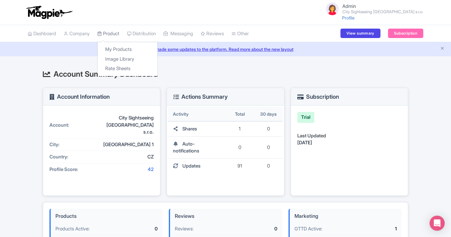
click at [115, 32] on link "Product" at bounding box center [108, 33] width 22 height 17
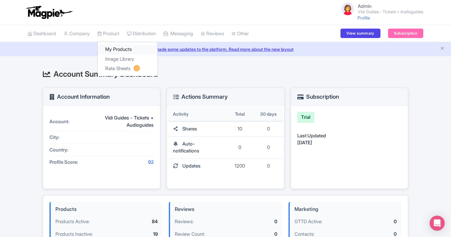
click at [119, 48] on link "My Products" at bounding box center [128, 50] width 60 height 10
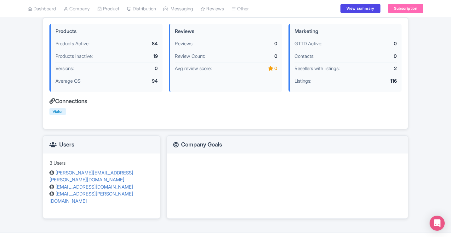
scroll to position [179, 0]
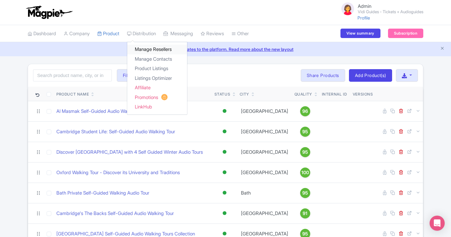
click at [160, 47] on link "Manage Resellers" at bounding box center [157, 50] width 60 height 10
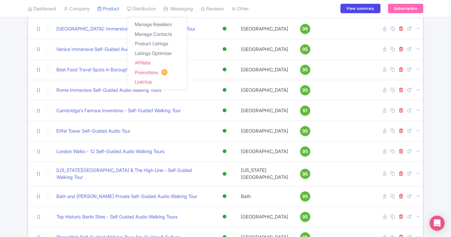
scroll to position [317, 0]
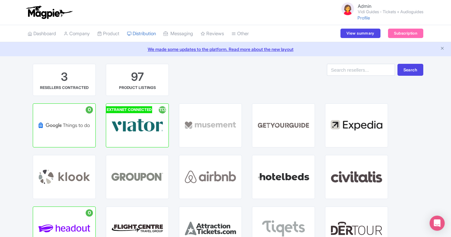
scroll to position [14, 0]
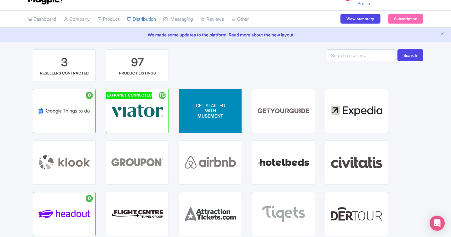
click at [210, 103] on span "GET STARTED" at bounding box center [210, 105] width 29 height 5
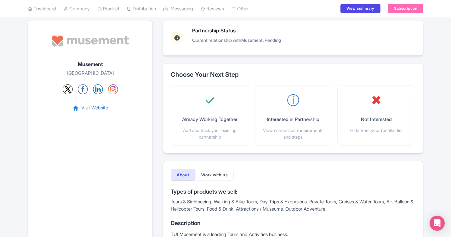
scroll to position [45, 0]
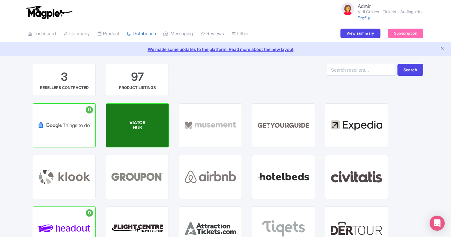
click at [124, 128] on div "VIATOR HUB" at bounding box center [137, 125] width 62 height 43
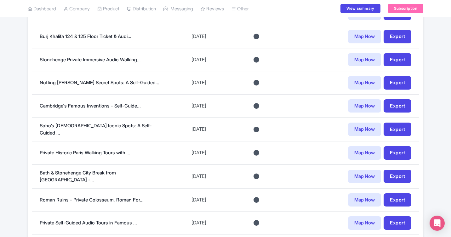
scroll to position [355, 0]
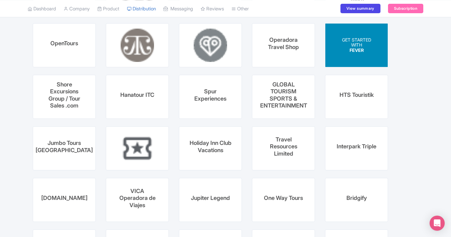
scroll to position [1475, 0]
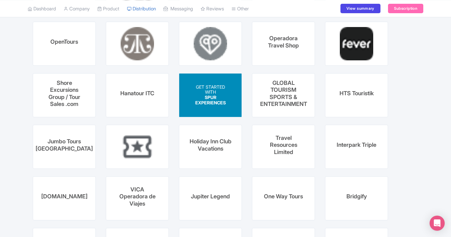
click at [231, 91] on div "GET STARTED WITH SPUR EXPERIENCES" at bounding box center [210, 95] width 62 height 43
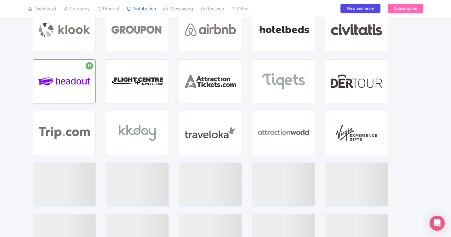
scroll to position [147, 0]
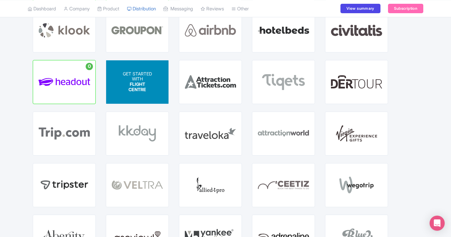
click at [127, 88] on div "GET STARTED WITH FLIGHT CENTRE" at bounding box center [137, 81] width 31 height 21
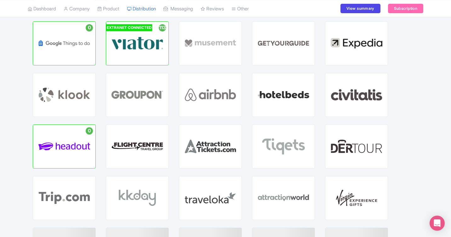
scroll to position [80, 0]
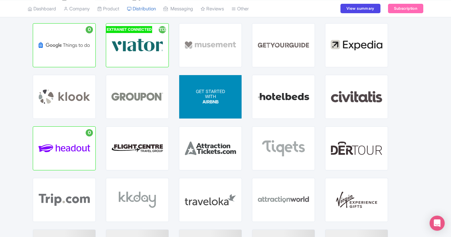
click at [223, 95] on p "WITH" at bounding box center [210, 96] width 29 height 5
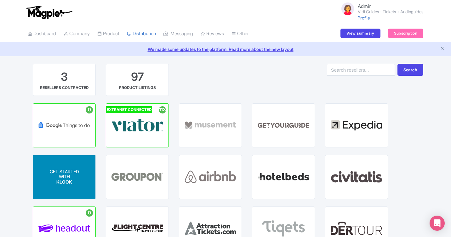
scroll to position [80, 0]
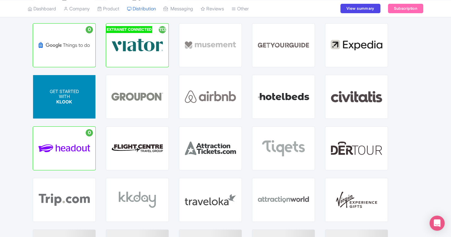
click at [73, 105] on div "GET STARTED WITH KLOOK" at bounding box center [64, 96] width 62 height 43
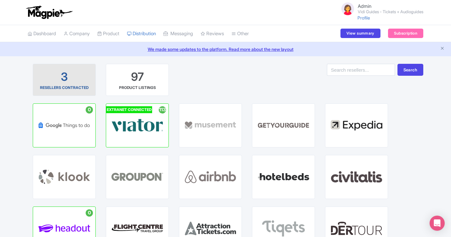
click at [70, 93] on link "3 RESELLERS CONTRACTED" at bounding box center [64, 80] width 63 height 32
click at [80, 83] on div "3 RESELLERS CONTRACTED" at bounding box center [64, 79] width 52 height 21
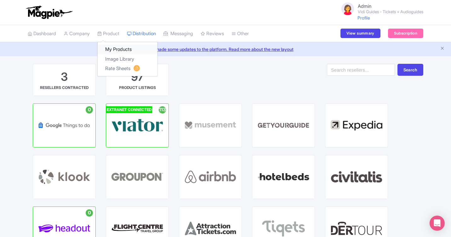
click at [119, 47] on link "My Products" at bounding box center [128, 50] width 60 height 10
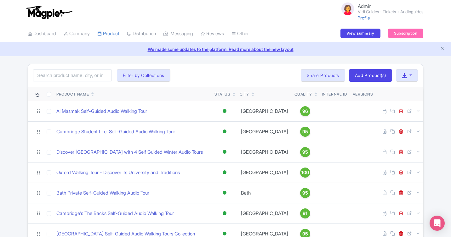
click at [375, 10] on small "Vidi Guides - Tickets + Audioguides" at bounding box center [390, 12] width 65 height 4
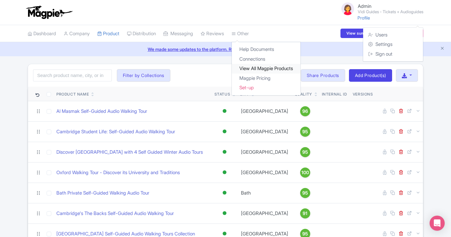
click at [265, 68] on link "View All Magpie Products" at bounding box center [266, 69] width 69 height 10
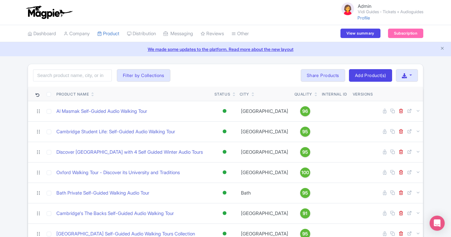
click at [221, 76] on div "Search Filter by Collections Abu Dhabi Bath Berlin Cambridge Edinburgh London N…" at bounding box center [225, 75] width 395 height 23
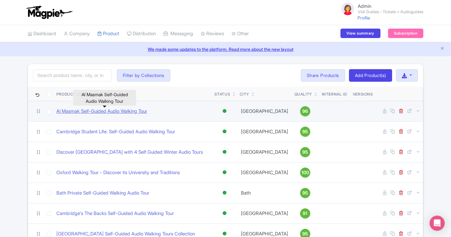
click at [132, 114] on link "Al Masmak Self-Guided Audio Walking Tour" at bounding box center [101, 111] width 91 height 7
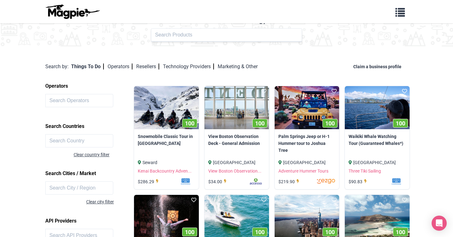
scroll to position [21, 0]
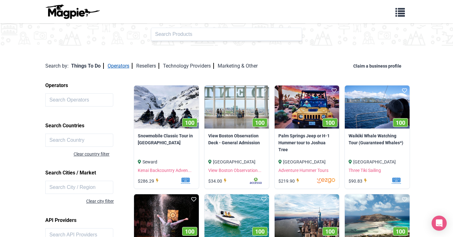
click at [125, 66] on link "Operators" at bounding box center [120, 66] width 25 height 6
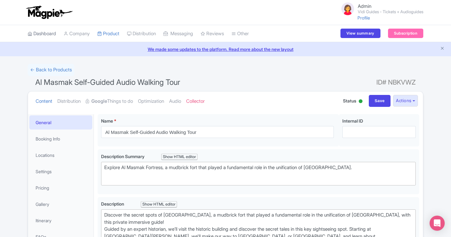
click at [47, 36] on link "Dashboard" at bounding box center [42, 33] width 28 height 17
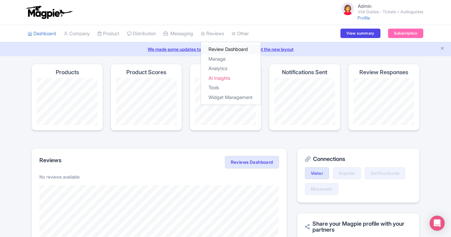
click at [226, 48] on link "Review Dashboard" at bounding box center [231, 50] width 60 height 10
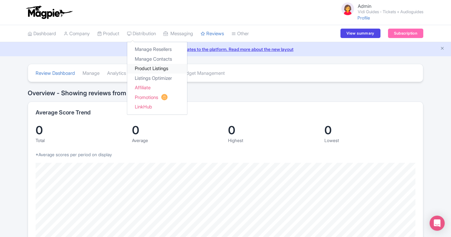
click at [157, 67] on link "Product Listings" at bounding box center [157, 69] width 60 height 10
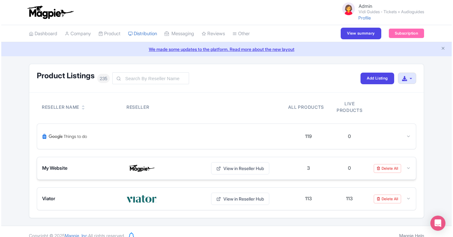
scroll to position [8, 0]
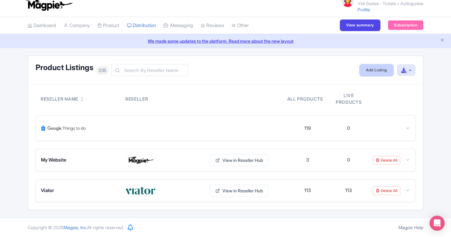
click at [377, 67] on link "Add Listing" at bounding box center [375, 71] width 33 height 12
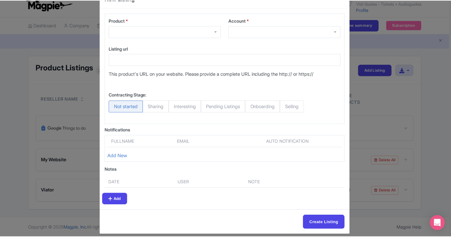
scroll to position [26, 0]
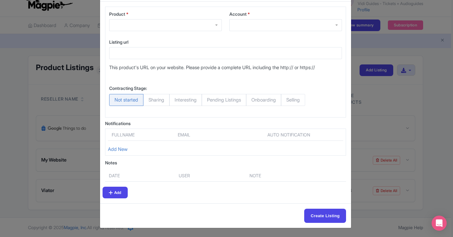
click at [245, 27] on div at bounding box center [285, 25] width 113 height 12
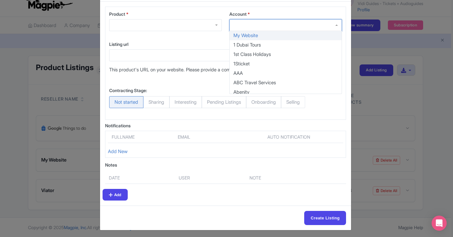
click at [370, 40] on div "New Listing Product * Account * My Website 1 Dubai Tours 1st Class Holidays 1St…" at bounding box center [226, 118] width 453 height 237
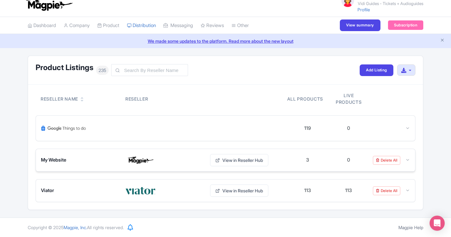
click at [138, 157] on img at bounding box center [140, 160] width 30 height 10
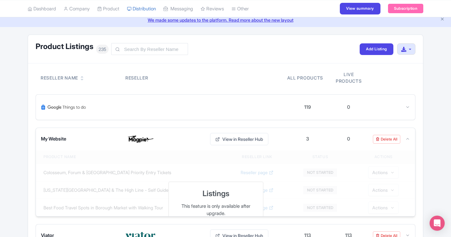
scroll to position [74, 0]
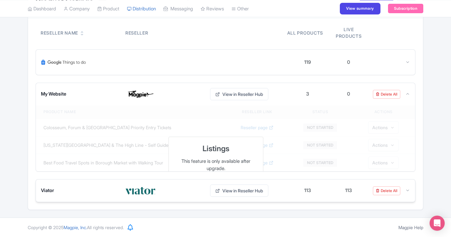
click at [148, 190] on img at bounding box center [140, 191] width 30 height 10
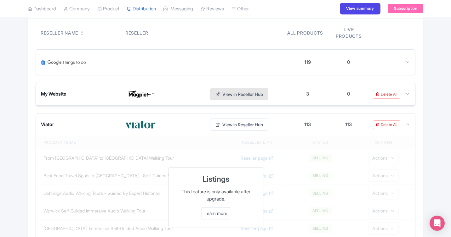
click at [237, 94] on link "View in Reseller Hub" at bounding box center [239, 94] width 58 height 12
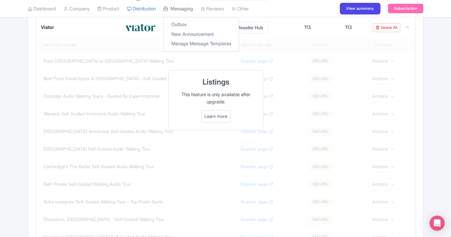
scroll to position [85, 0]
